Goal: Information Seeking & Learning: Learn about a topic

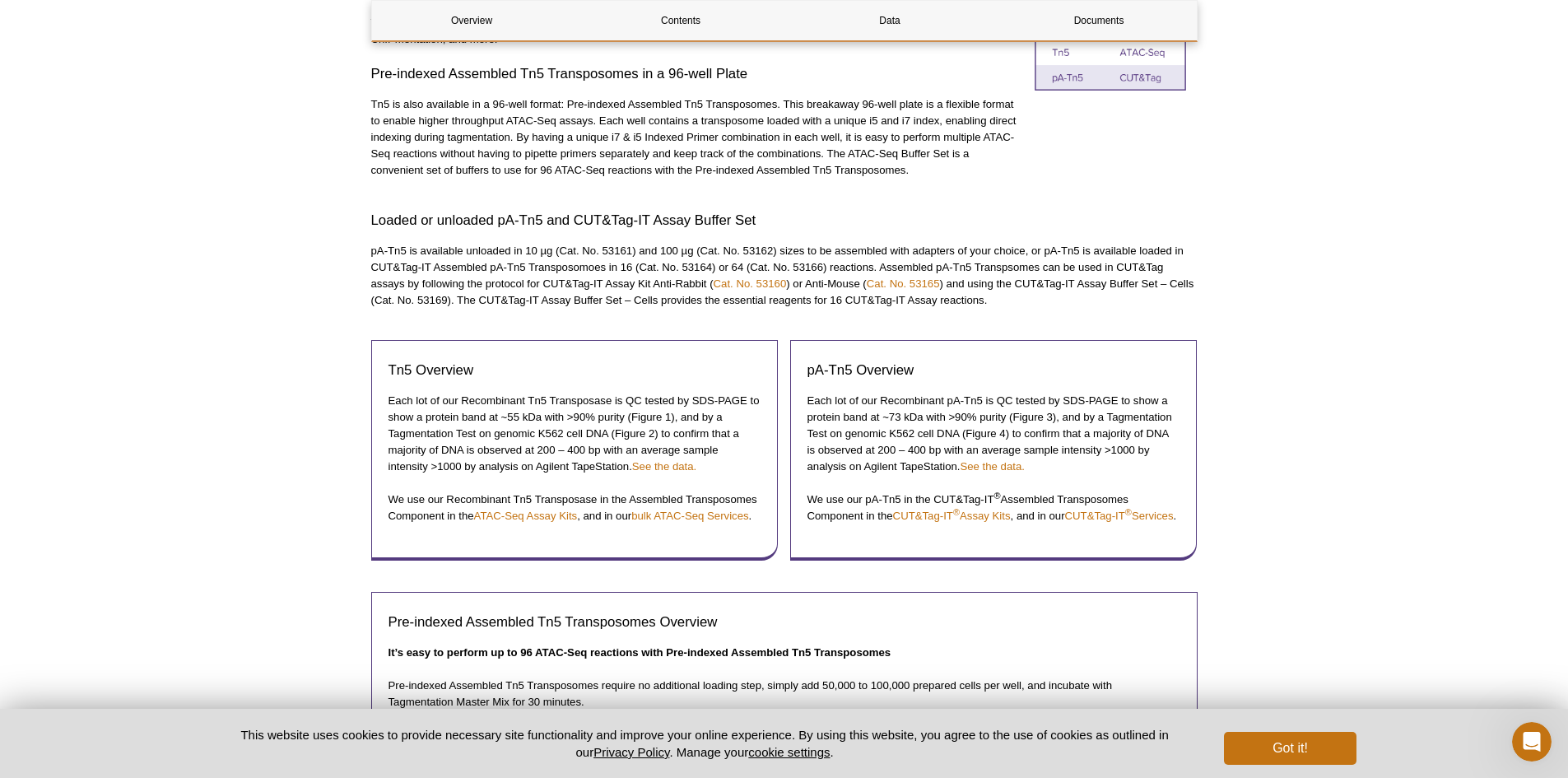
scroll to position [823, 0]
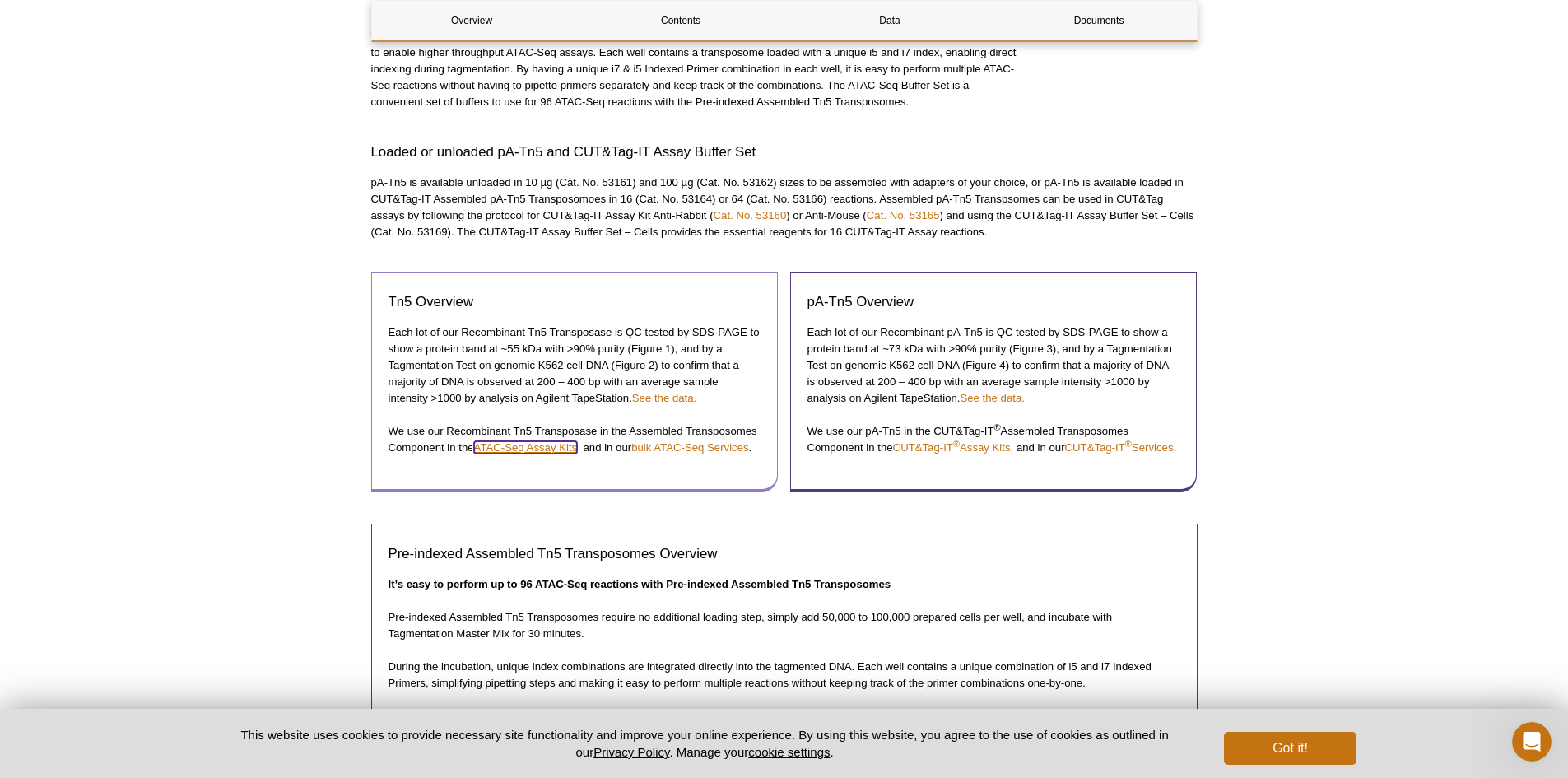
click at [563, 444] on link "ATAC-Seq Assay Kits" at bounding box center [526, 447] width 104 height 13
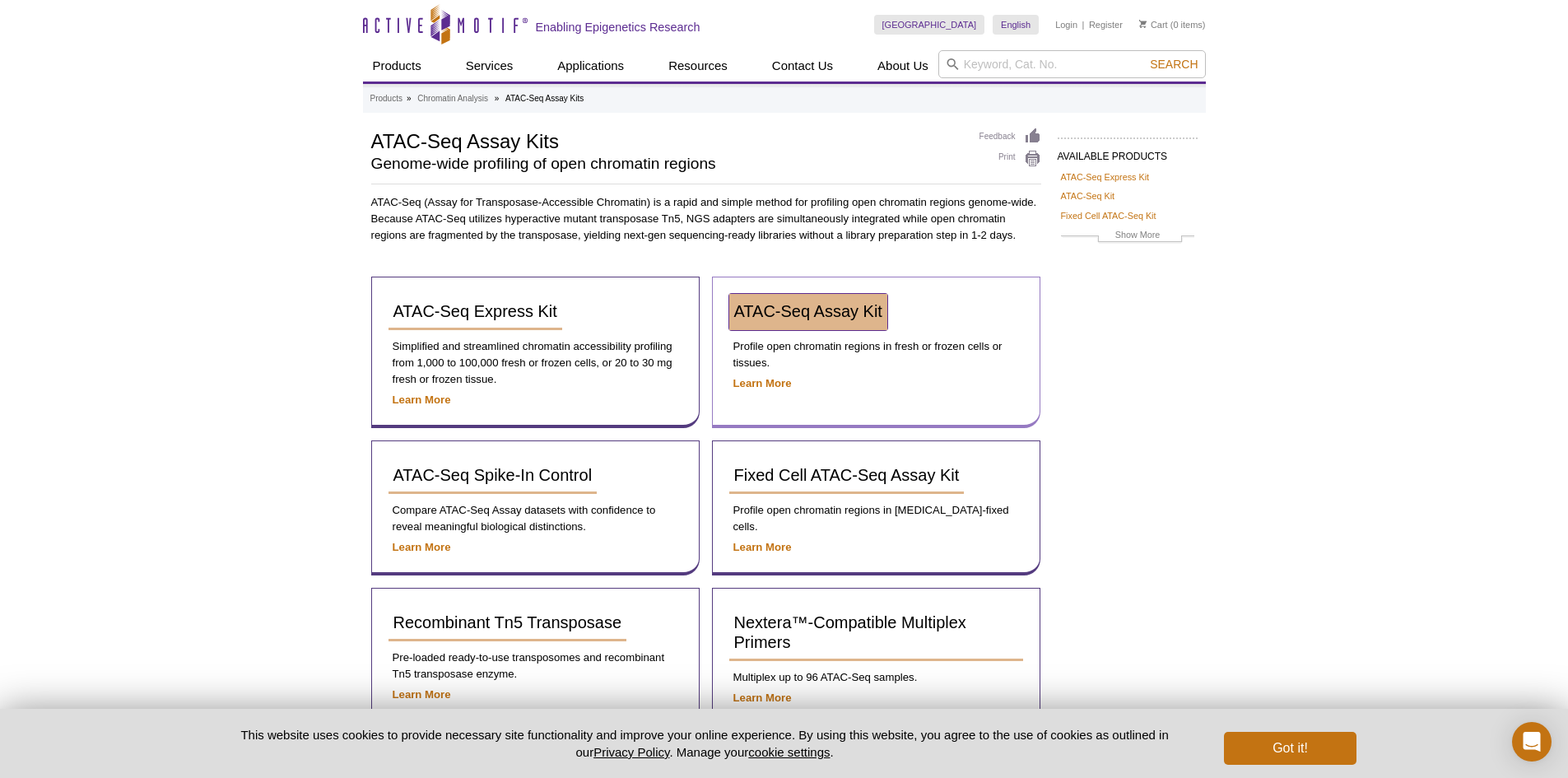
click at [825, 309] on span "ATAC-Seq Assay Kit" at bounding box center [808, 311] width 148 height 18
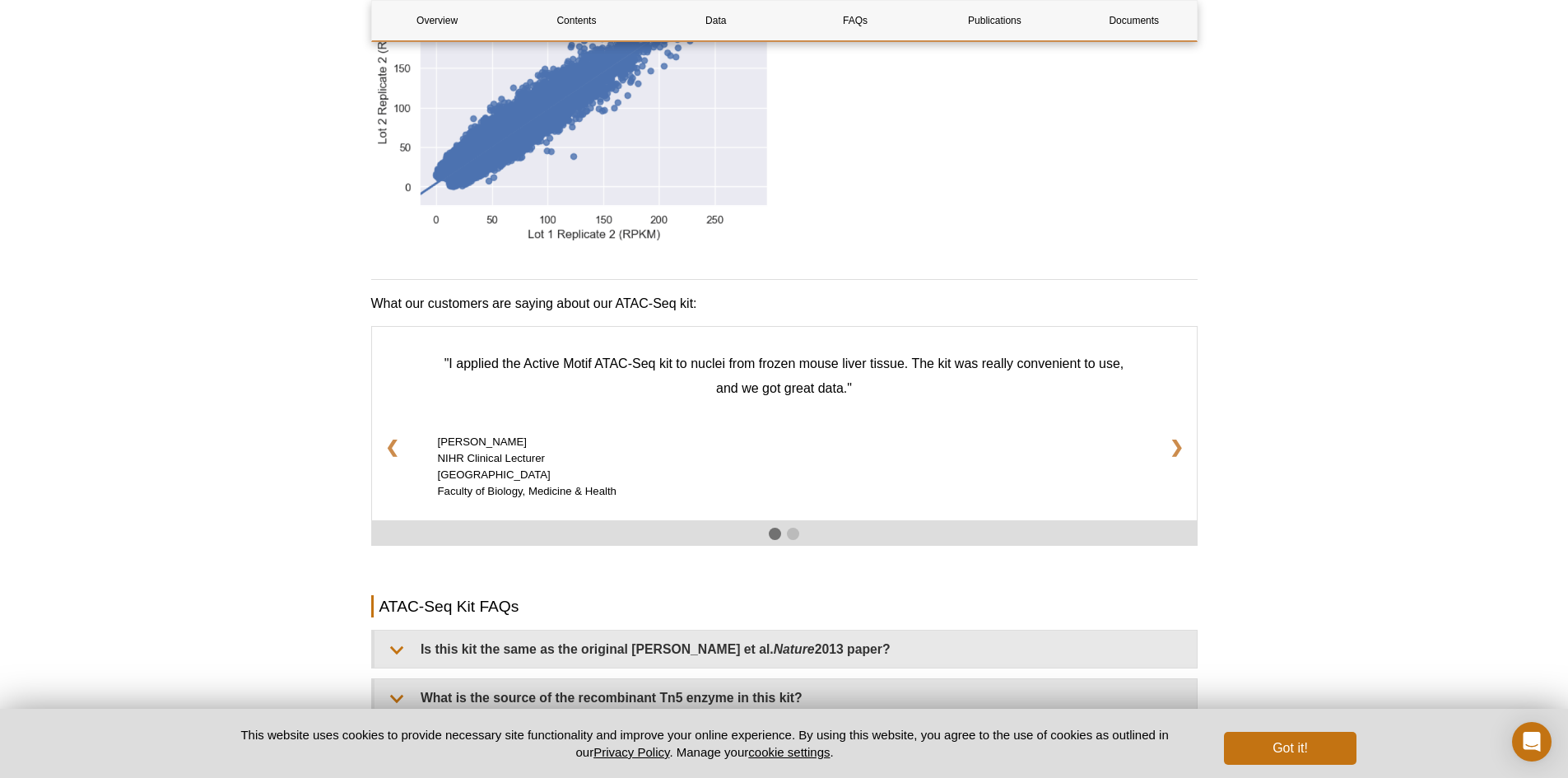
scroll to position [2552, 0]
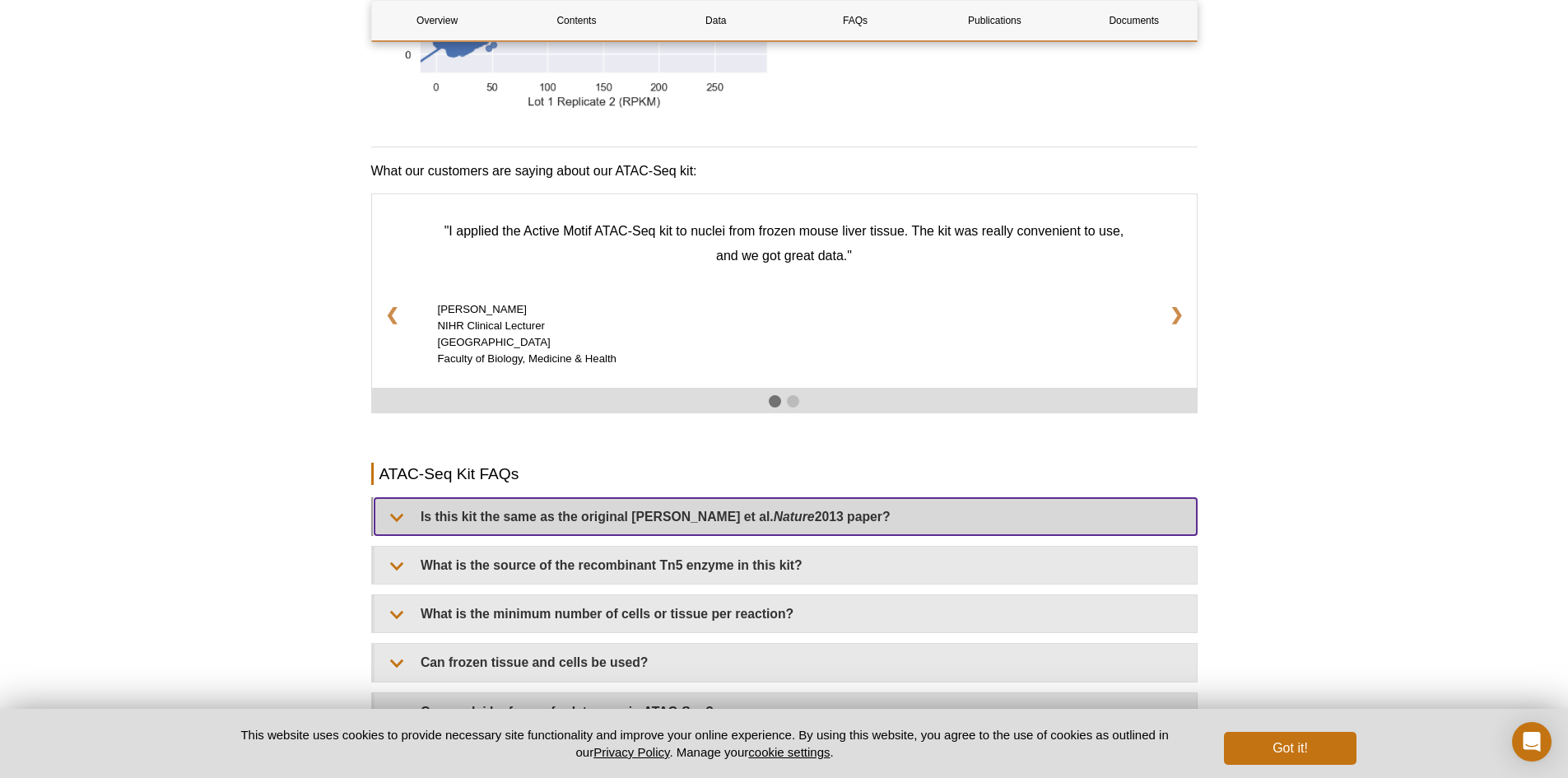
click at [388, 499] on summary "Is this kit the same as the original [PERSON_NAME] et al. Nature 2013 paper?" at bounding box center [785, 516] width 823 height 37
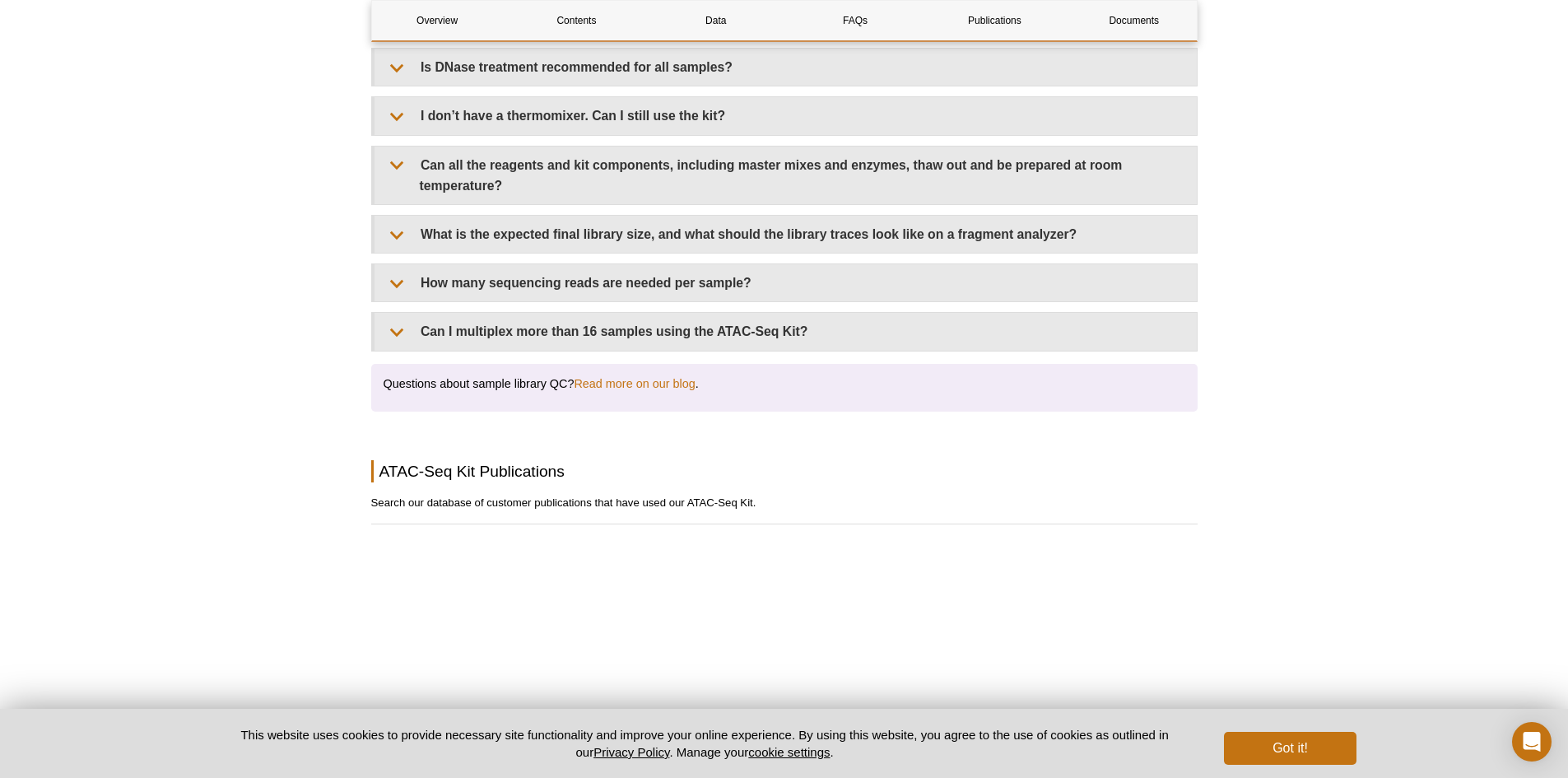
scroll to position [3375, 0]
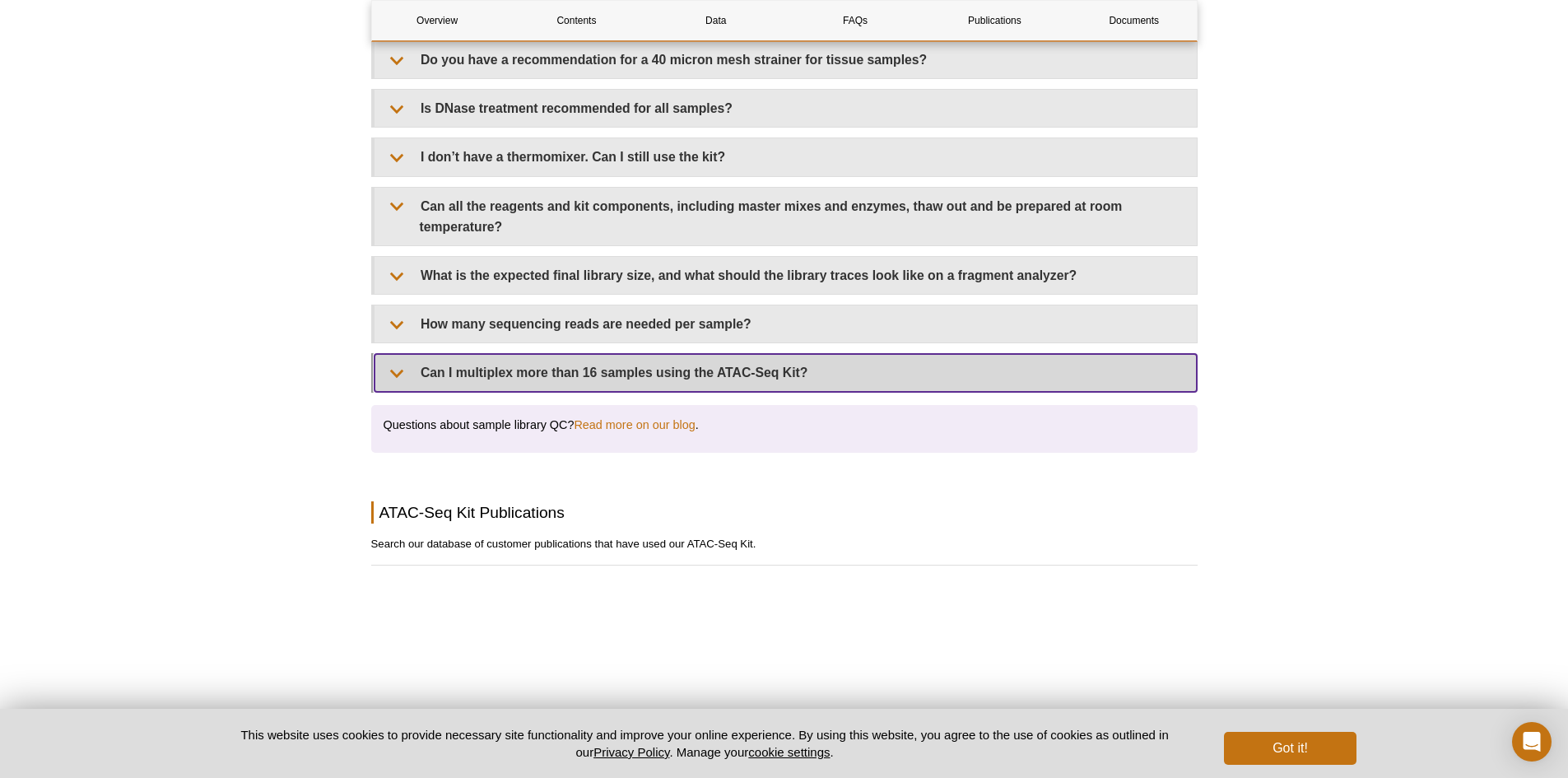
click at [409, 354] on summary "Can I multiplex more than 16 samples using the ATAC-Seq Kit?" at bounding box center [785, 372] width 823 height 37
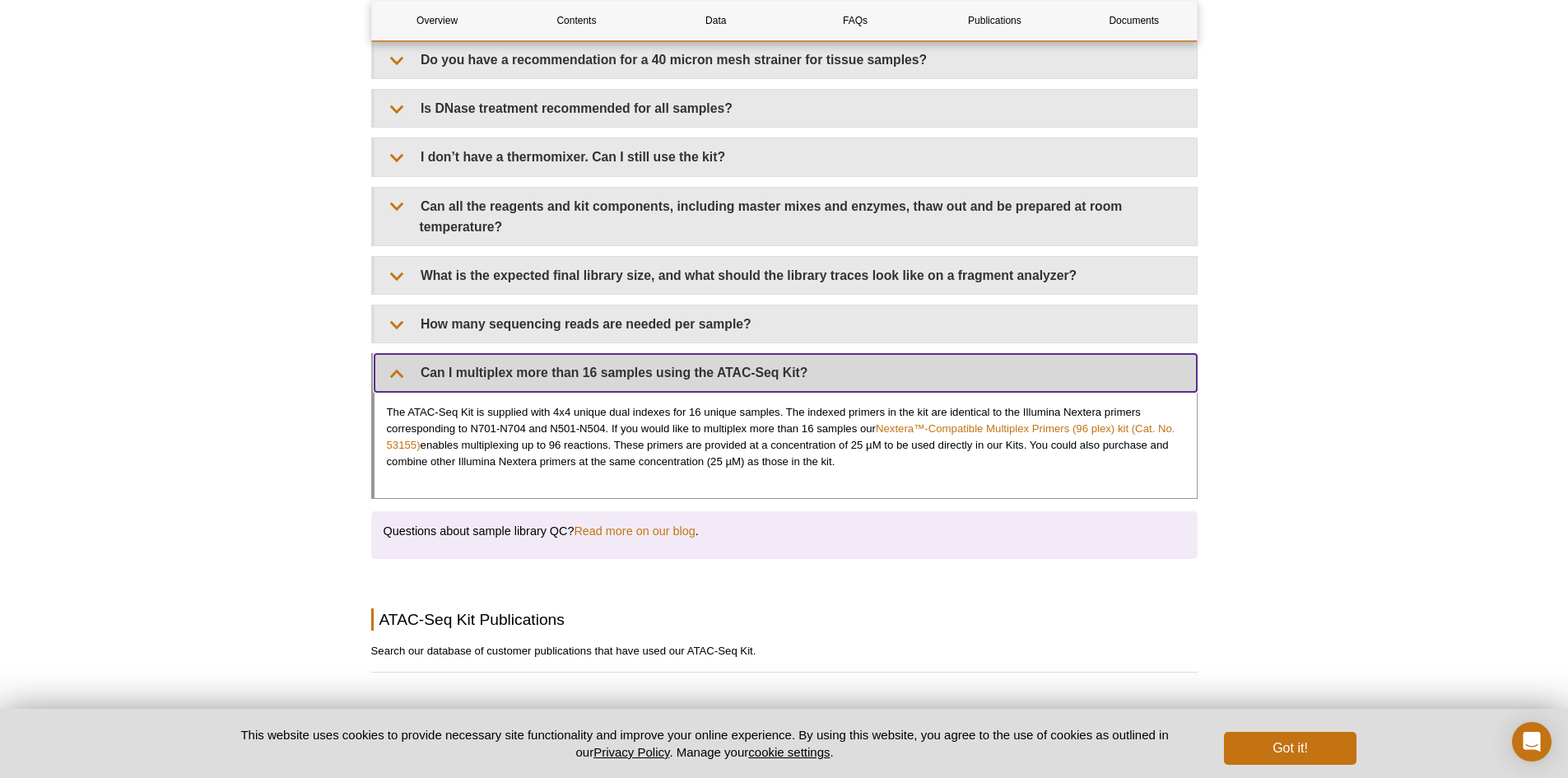
click at [409, 354] on summary "Can I multiplex more than 16 samples using the ATAC-Seq Kit?" at bounding box center [785, 372] width 823 height 37
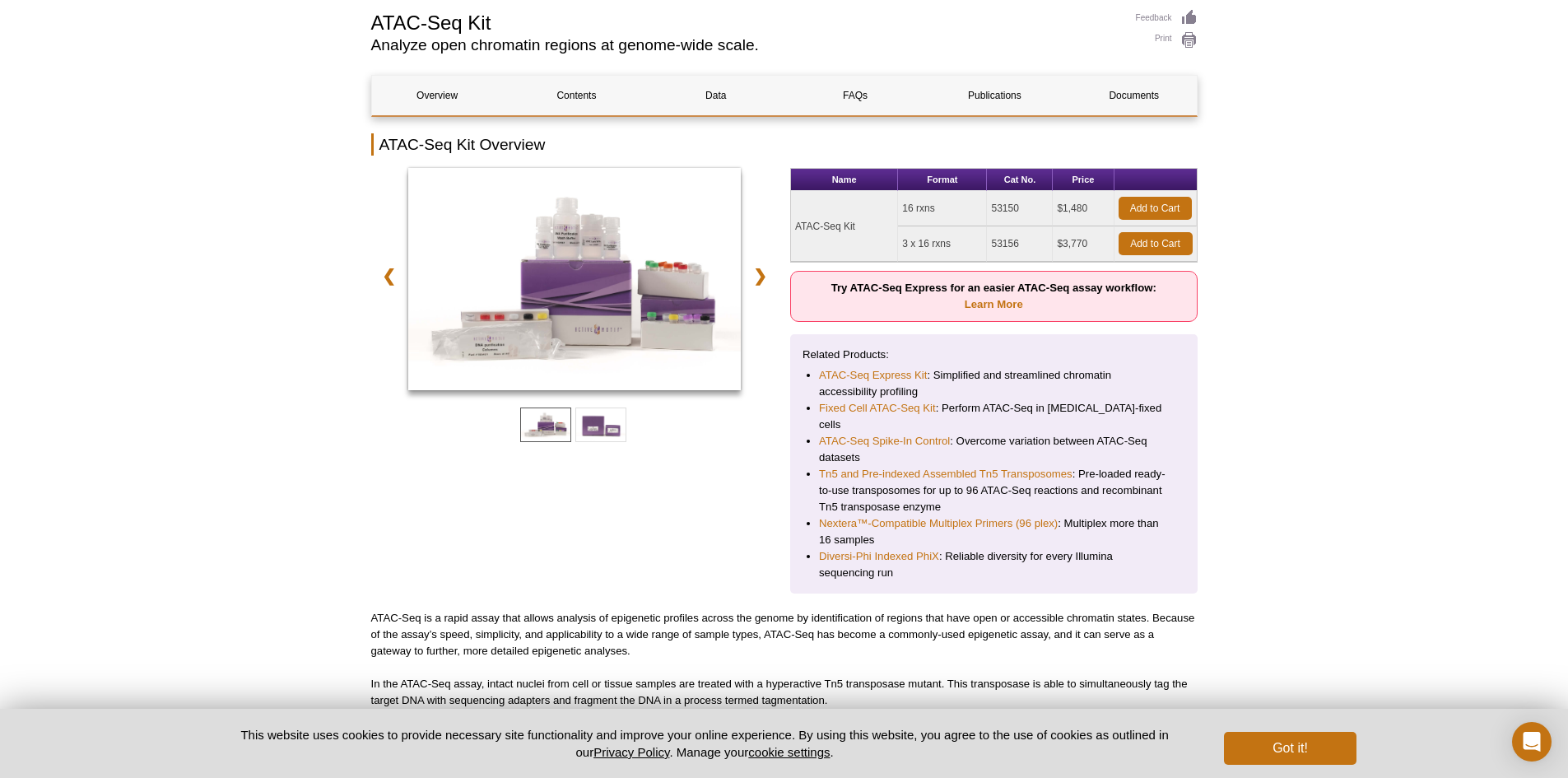
scroll to position [0, 0]
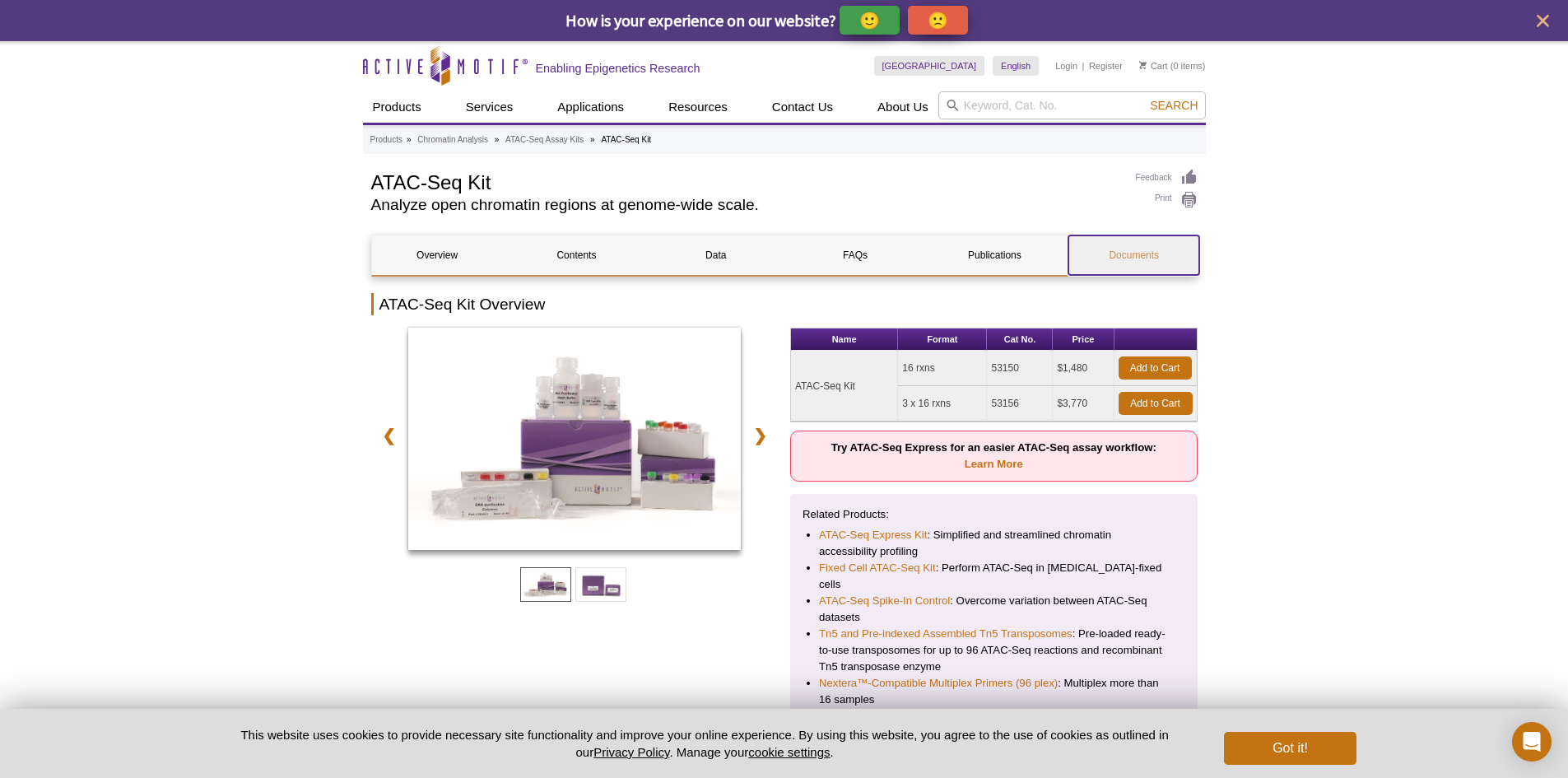
click at [1145, 260] on link "Documents" at bounding box center [1134, 254] width 131 height 39
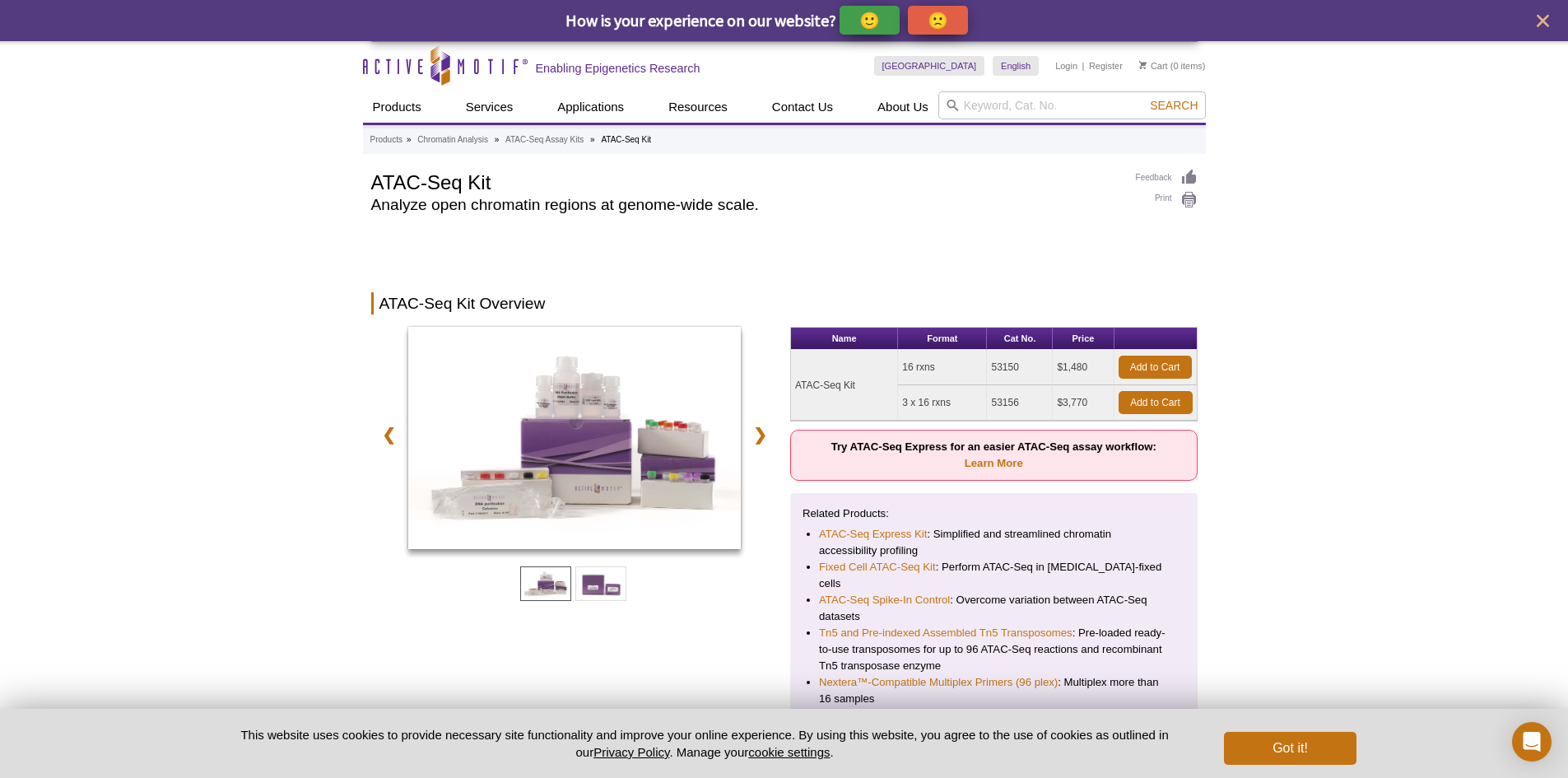
scroll to position [4517, 0]
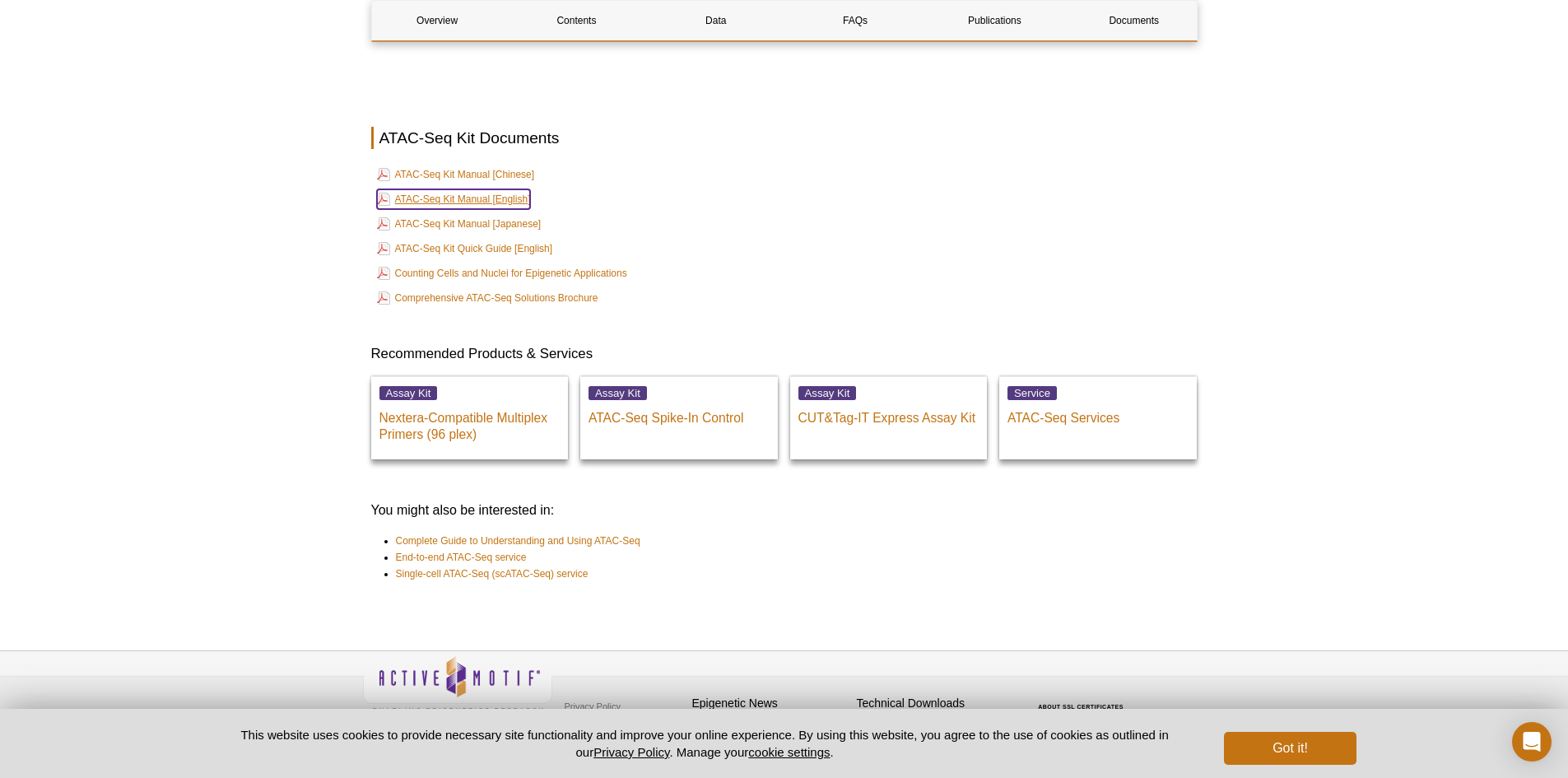
click at [441, 189] on link "ATAC-Seq Kit Manual [English]" at bounding box center [454, 199] width 154 height 20
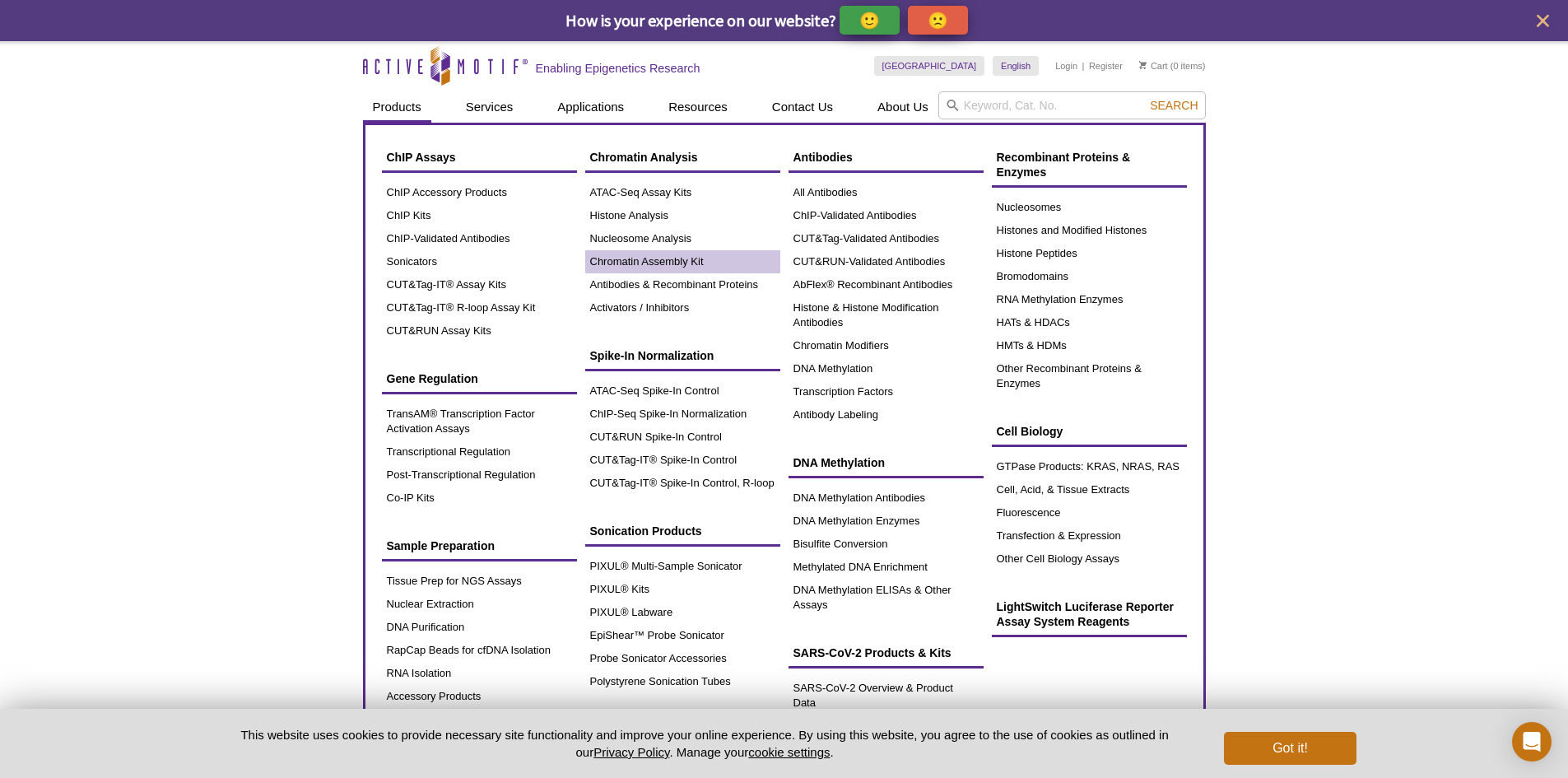
scroll to position [83, 0]
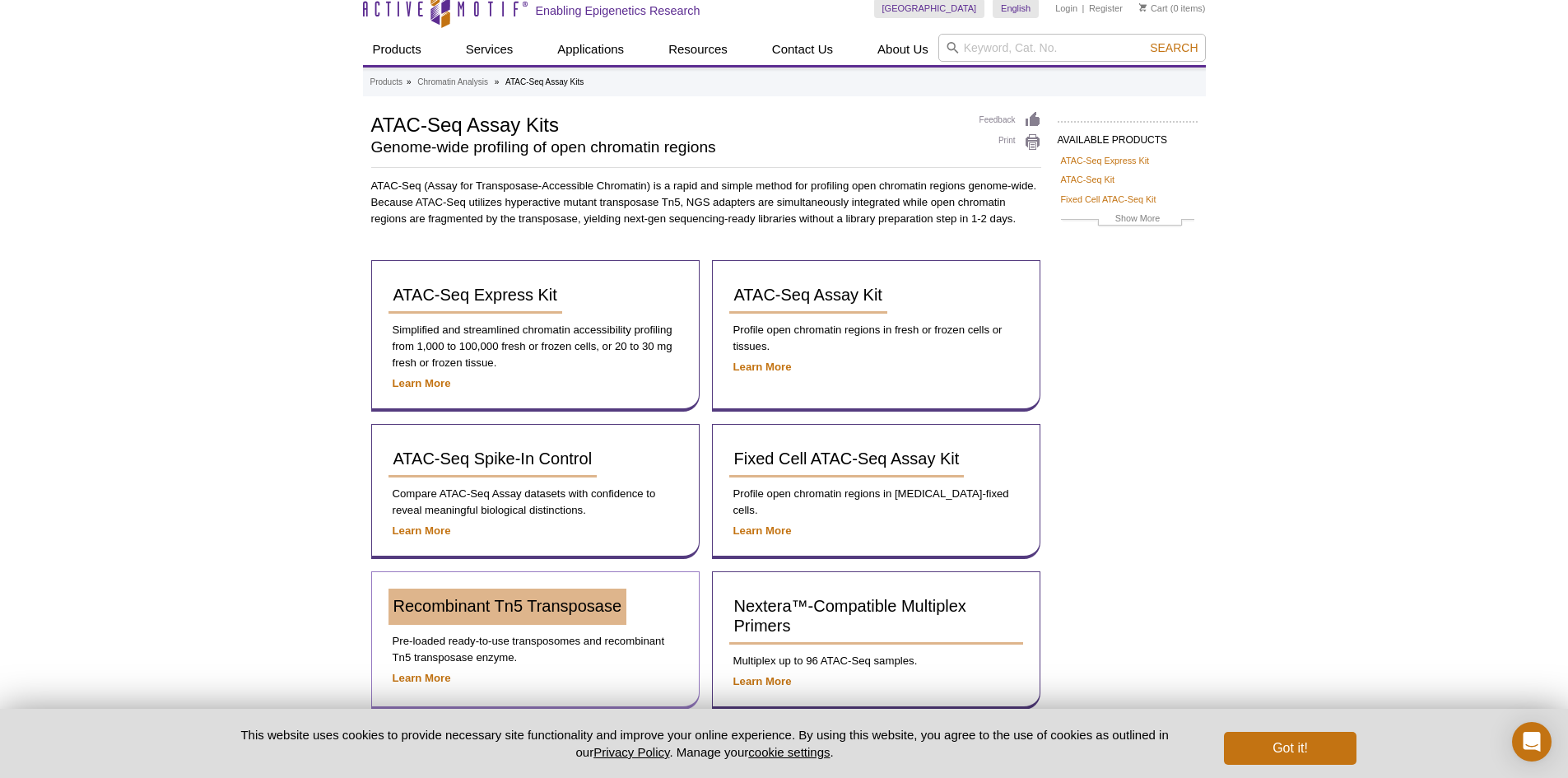
scroll to position [83, 0]
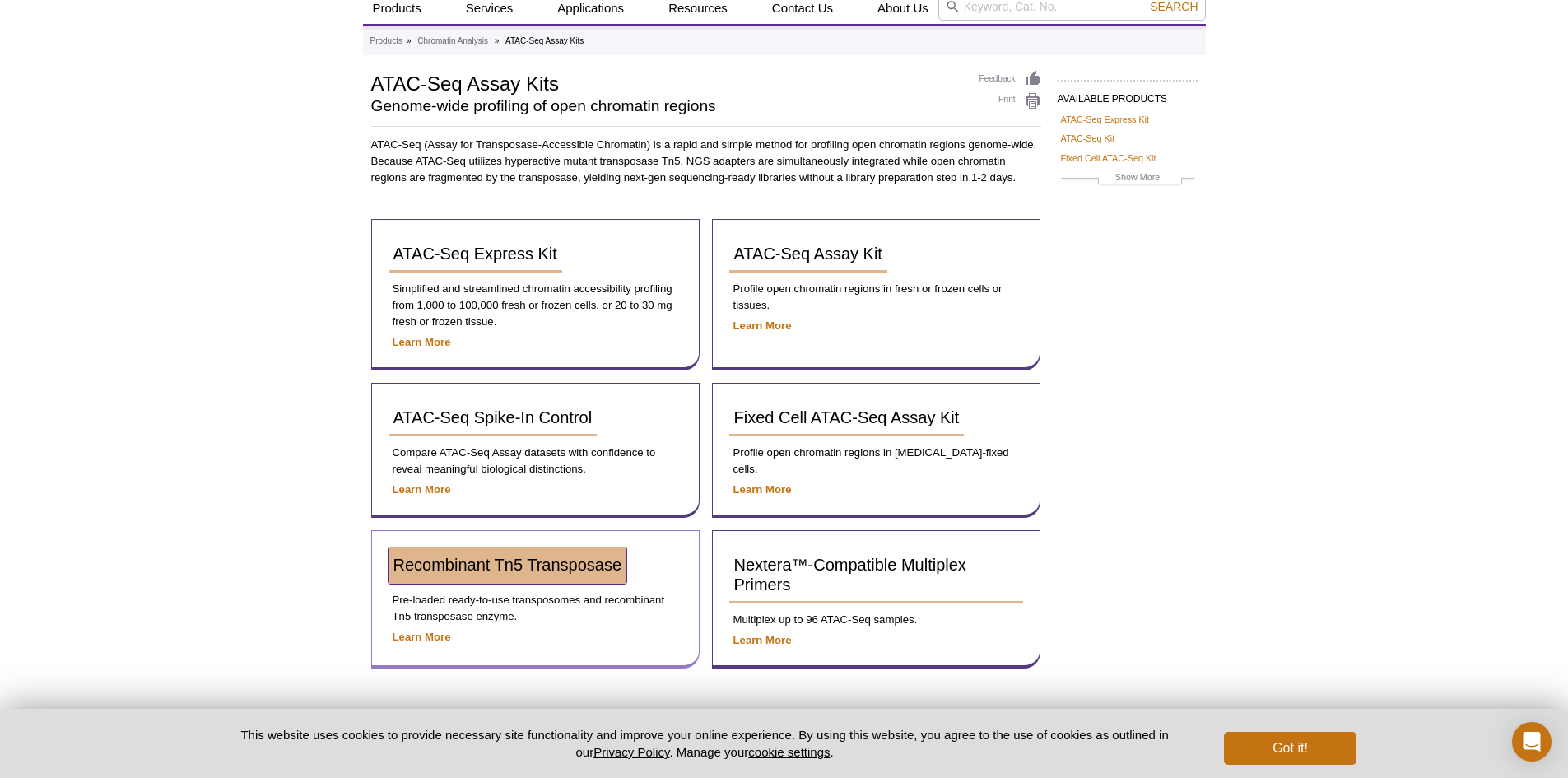
click at [528, 568] on span "Recombinant Tn5 Transposase" at bounding box center [508, 564] width 229 height 18
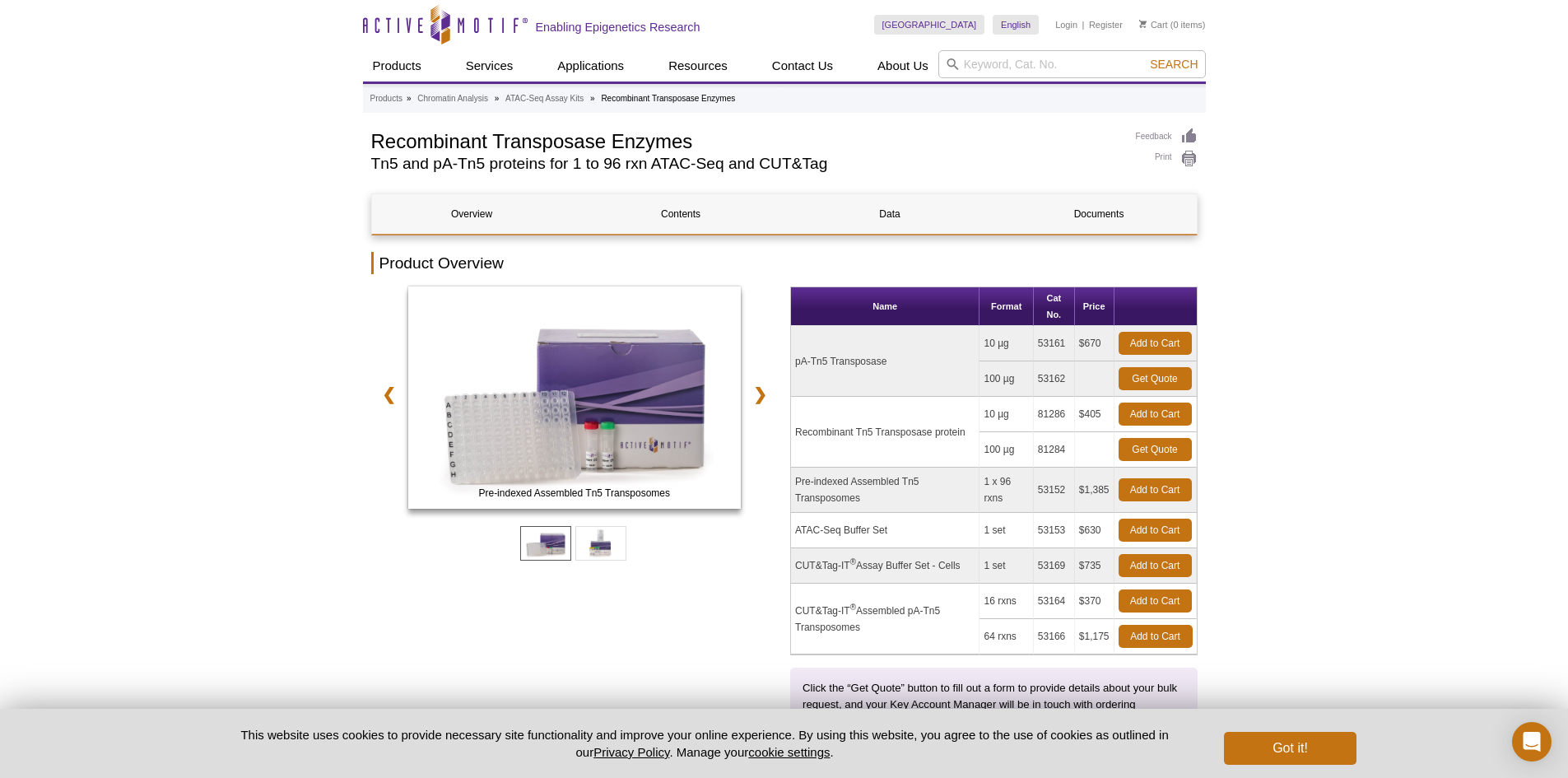
click at [880, 434] on td "Recombinant Tn5 Transposase protein" at bounding box center [884, 433] width 188 height 71
